Goal: Information Seeking & Learning: Learn about a topic

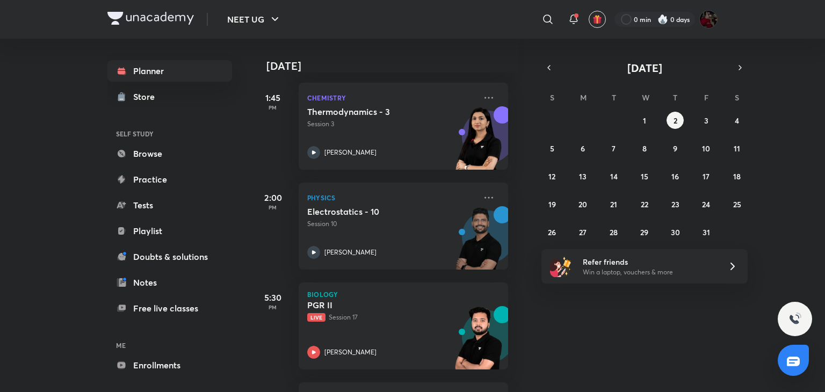
scroll to position [546, 11]
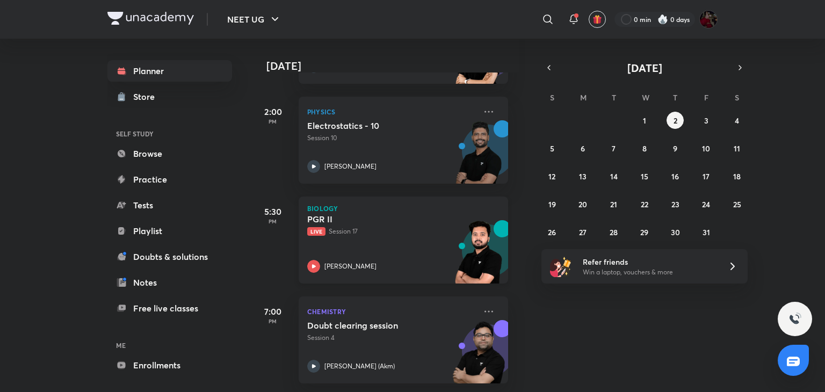
click at [308, 260] on icon at bounding box center [313, 266] width 13 height 13
